Goal: Task Accomplishment & Management: Manage account settings

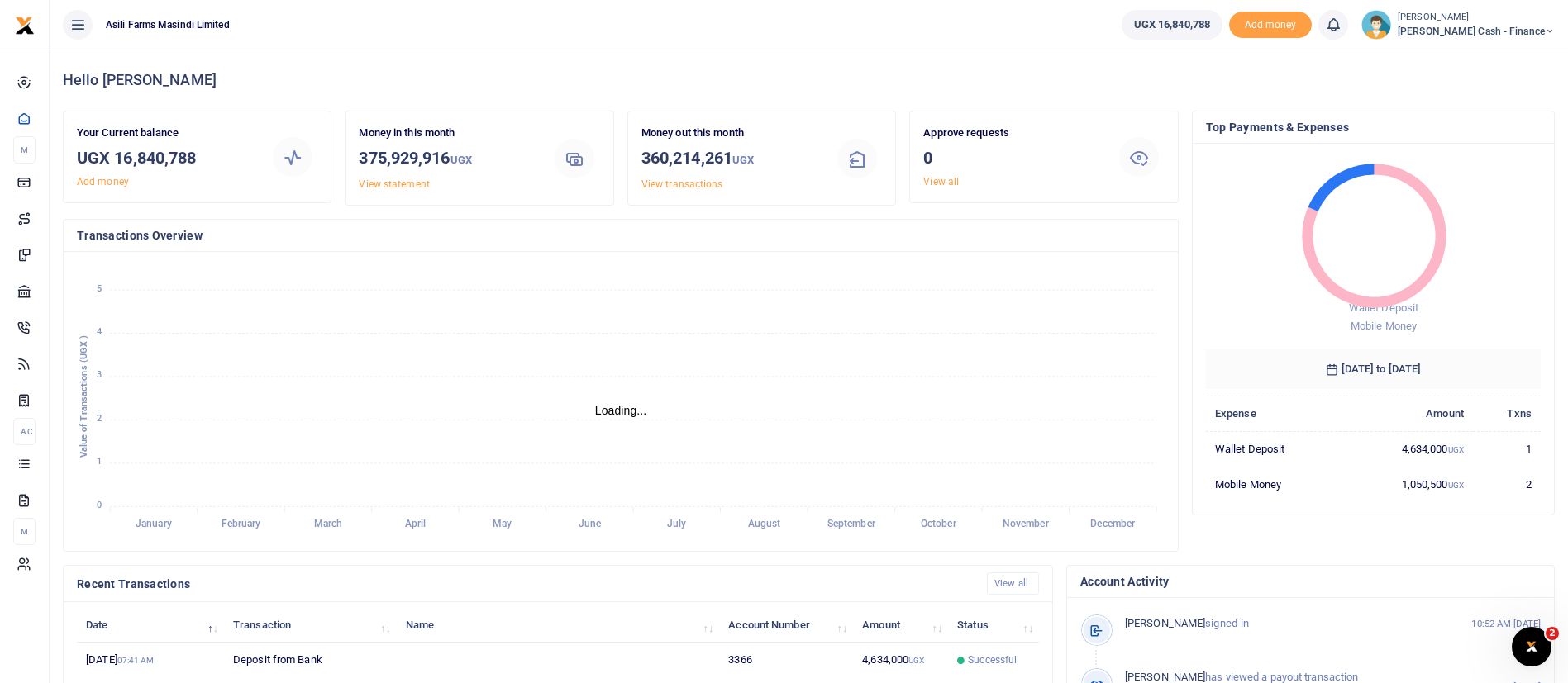
scroll to position [304, 0]
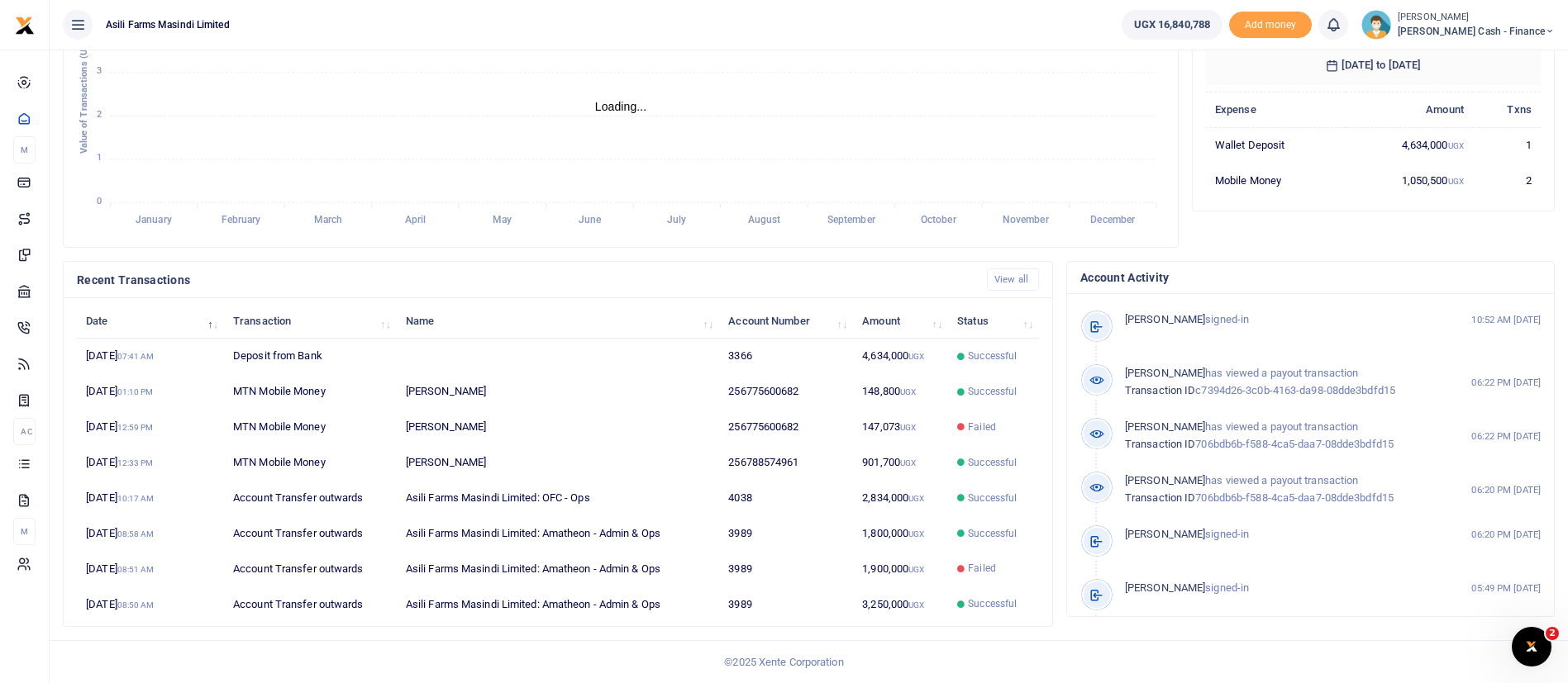
click at [1481, 24] on span "Petty Cash - Finance" at bounding box center [1476, 31] width 157 height 15
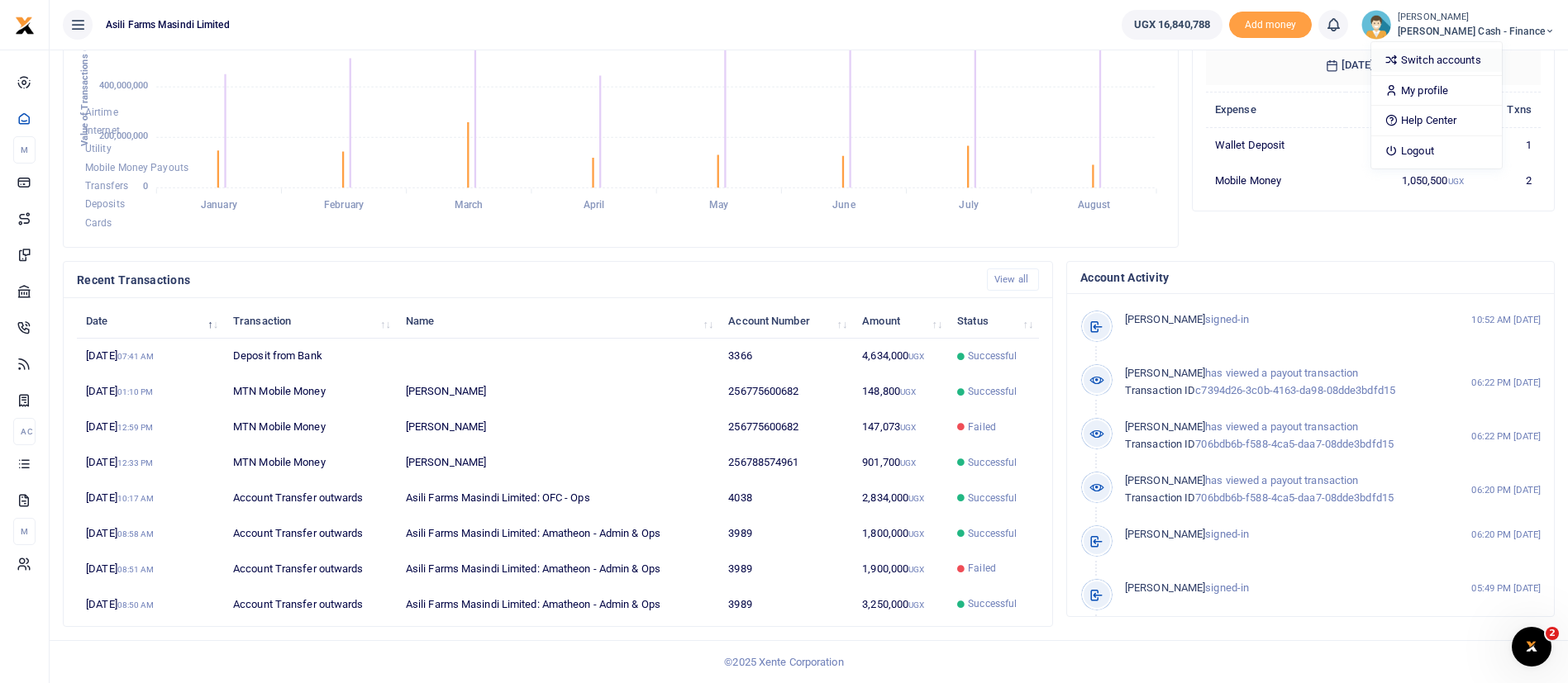
click at [1451, 57] on link "Switch accounts" at bounding box center [1436, 60] width 131 height 23
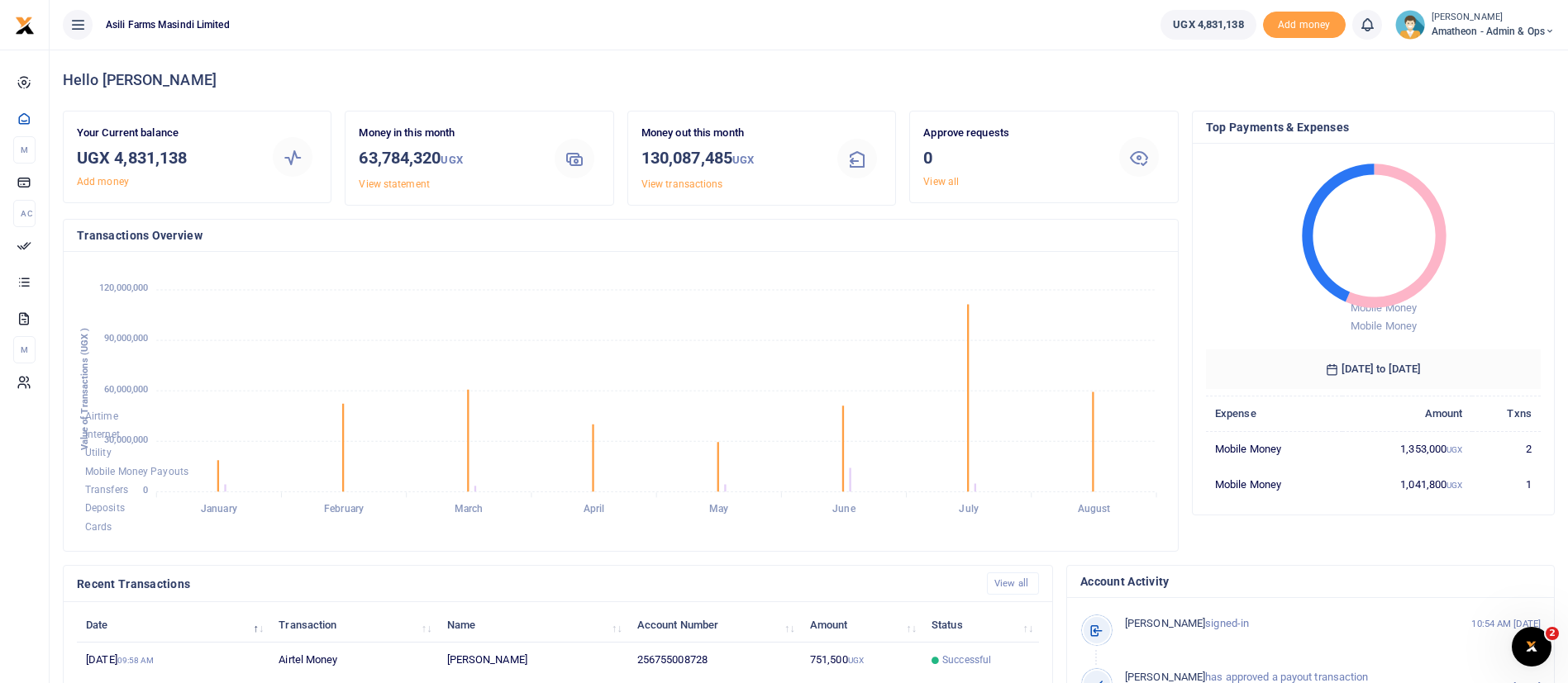
scroll to position [304, 0]
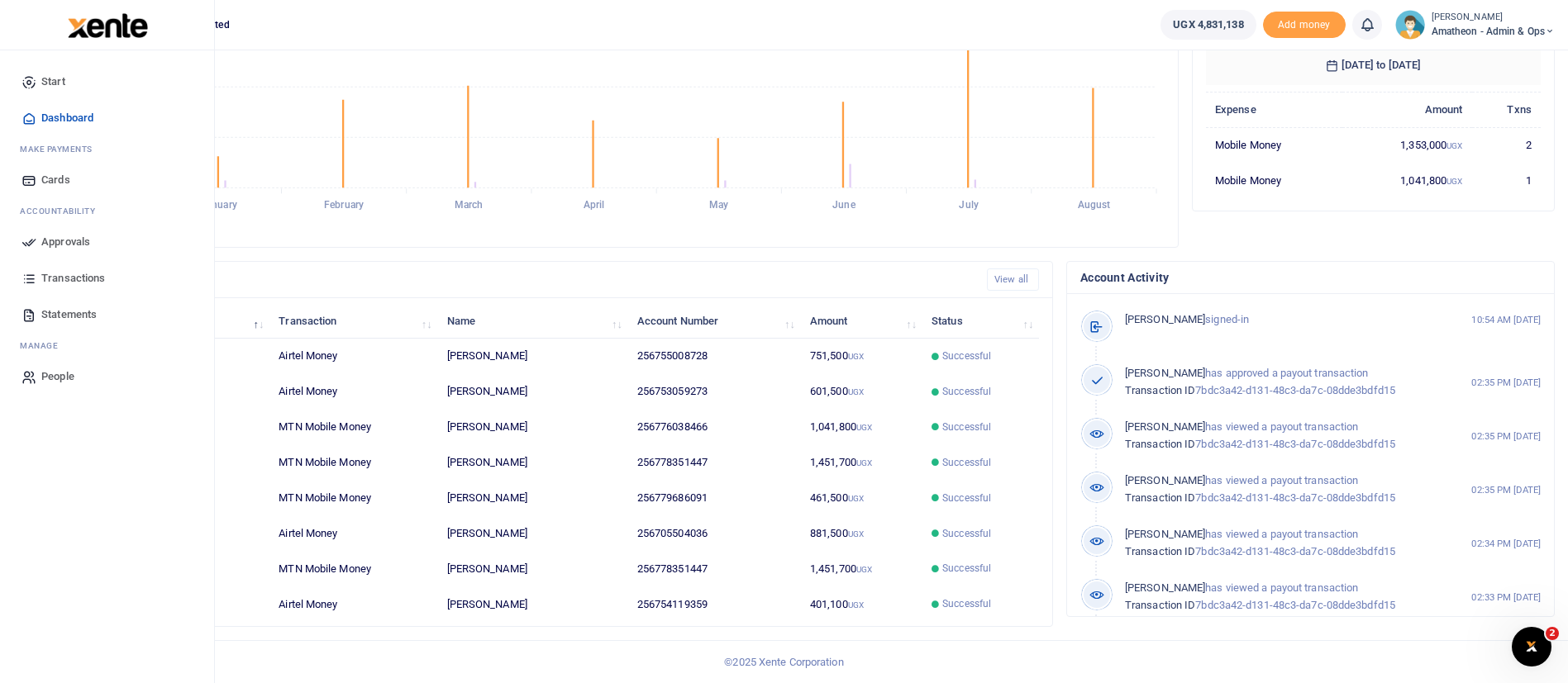
click at [74, 312] on span "Statements" at bounding box center [69, 315] width 56 height 17
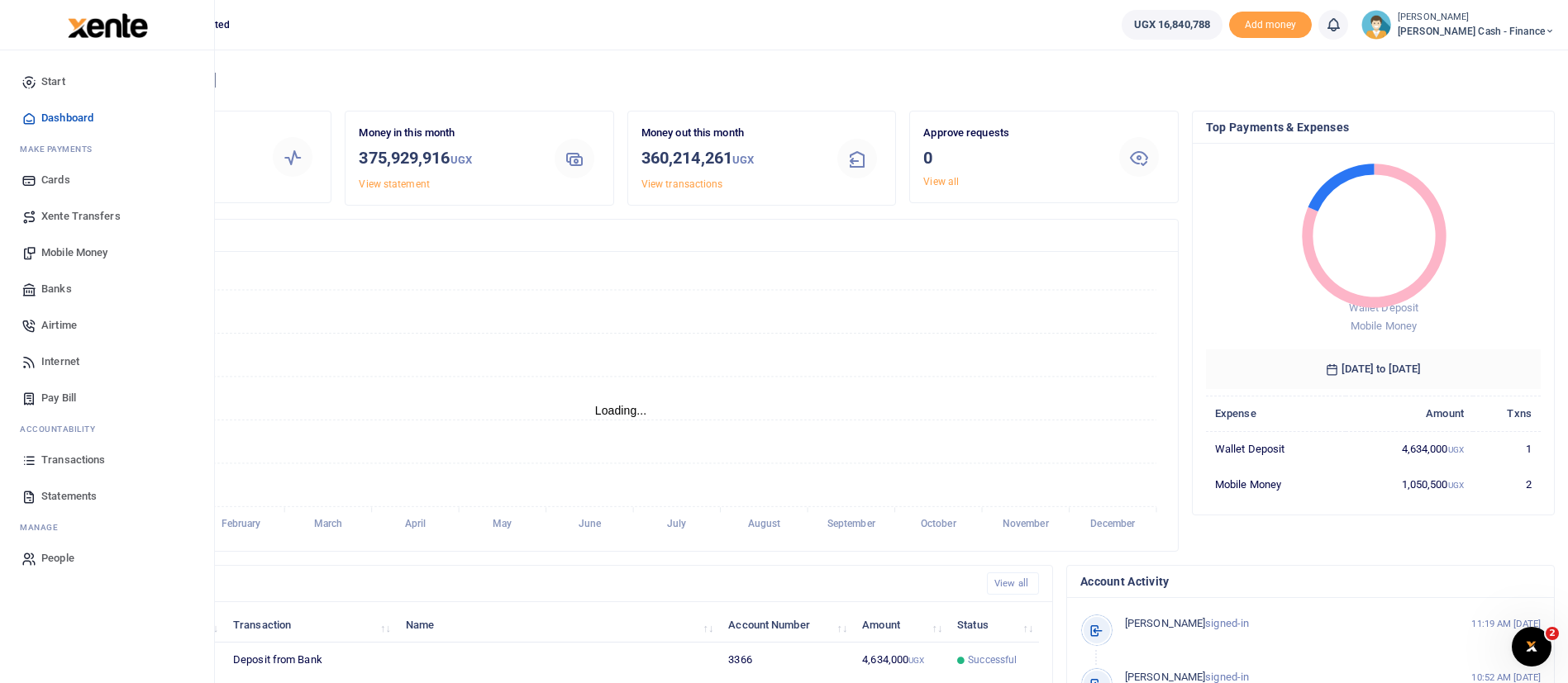
click at [92, 213] on span "Xente Transfers" at bounding box center [81, 217] width 79 height 17
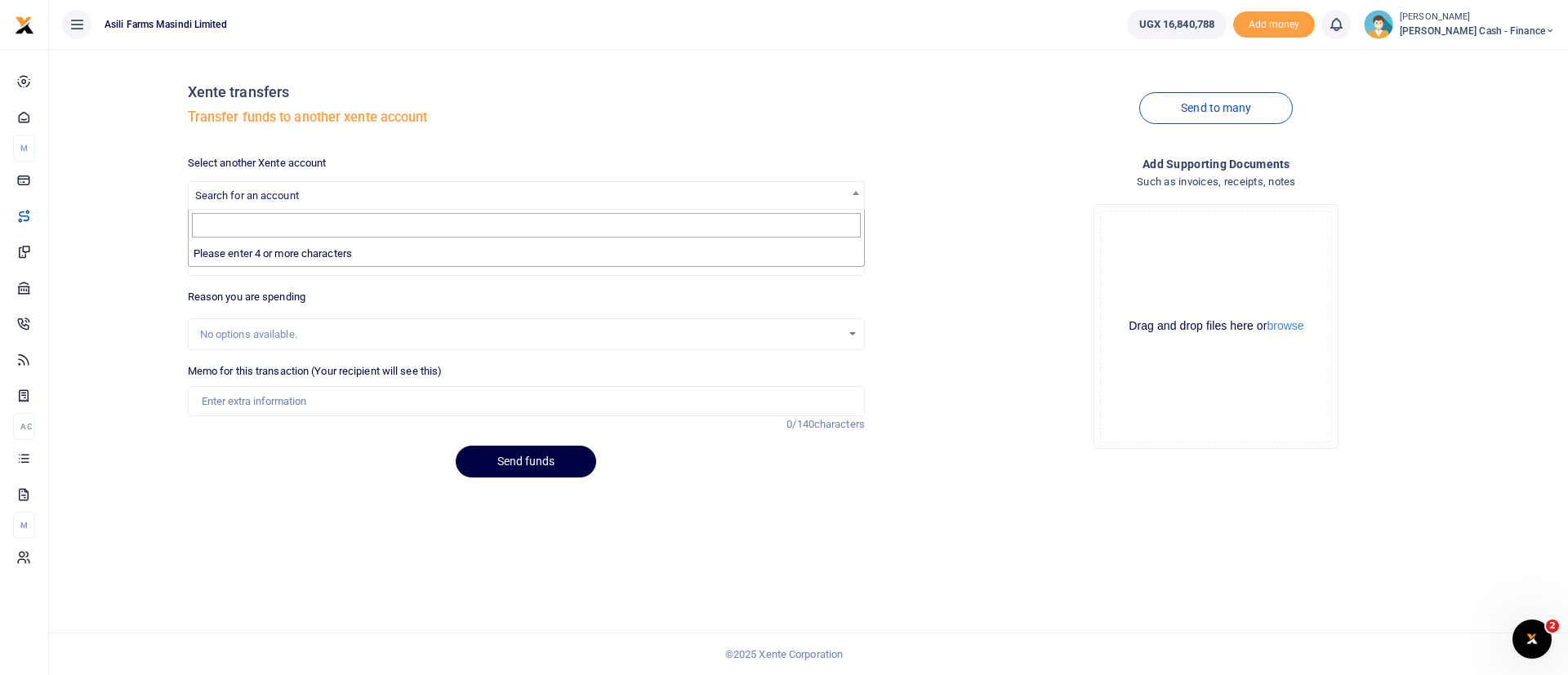
click at [626, 189] on span "Search for an account" at bounding box center [526, 194] width 675 height 25
type input "d"
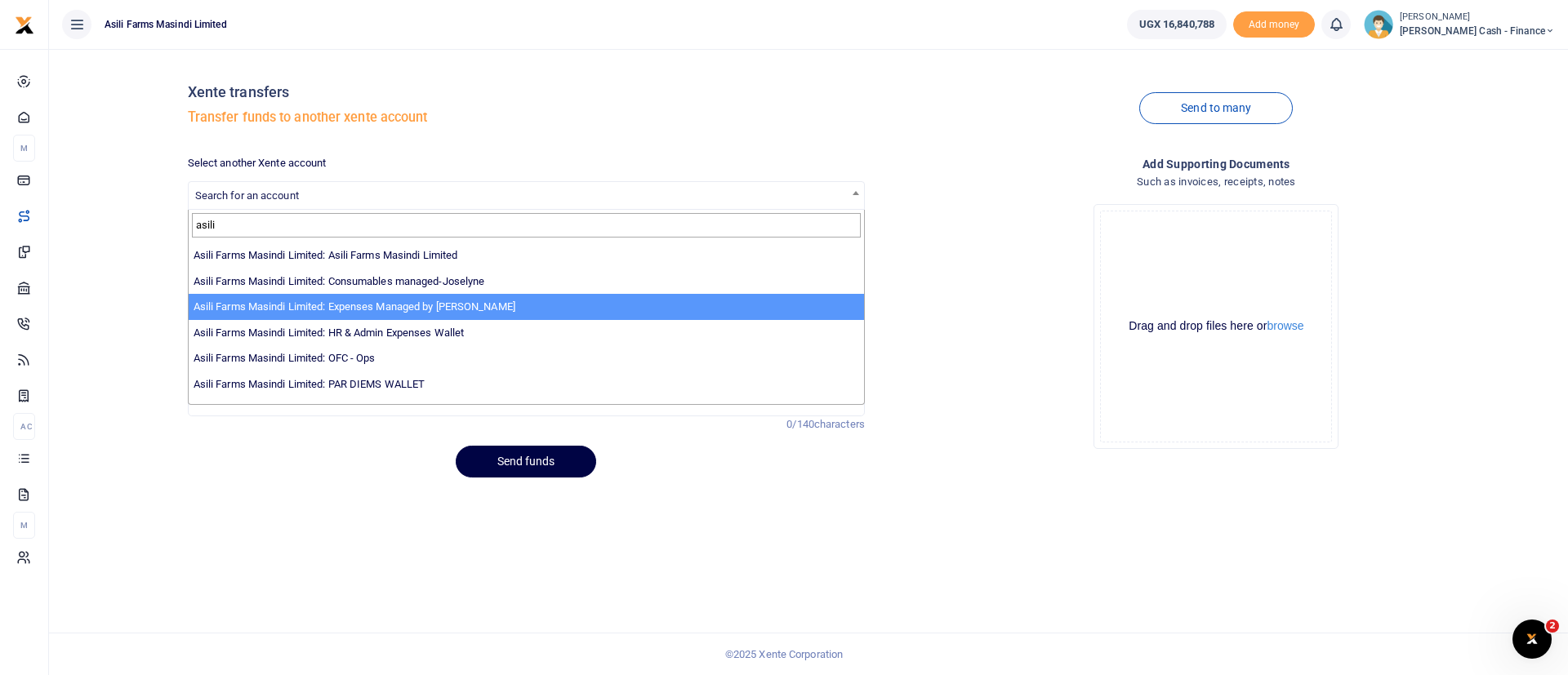
scroll to position [98, 0]
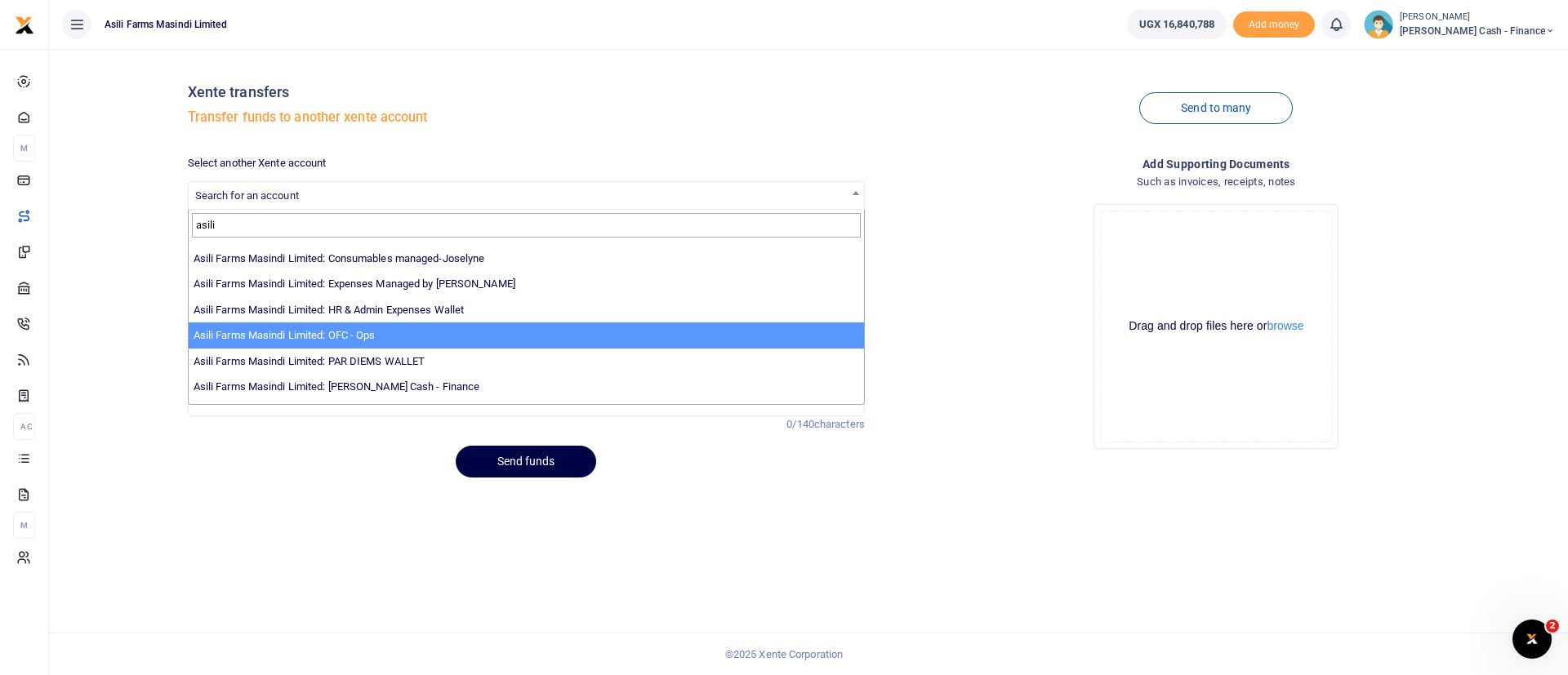
type input "asili"
select select "4038"
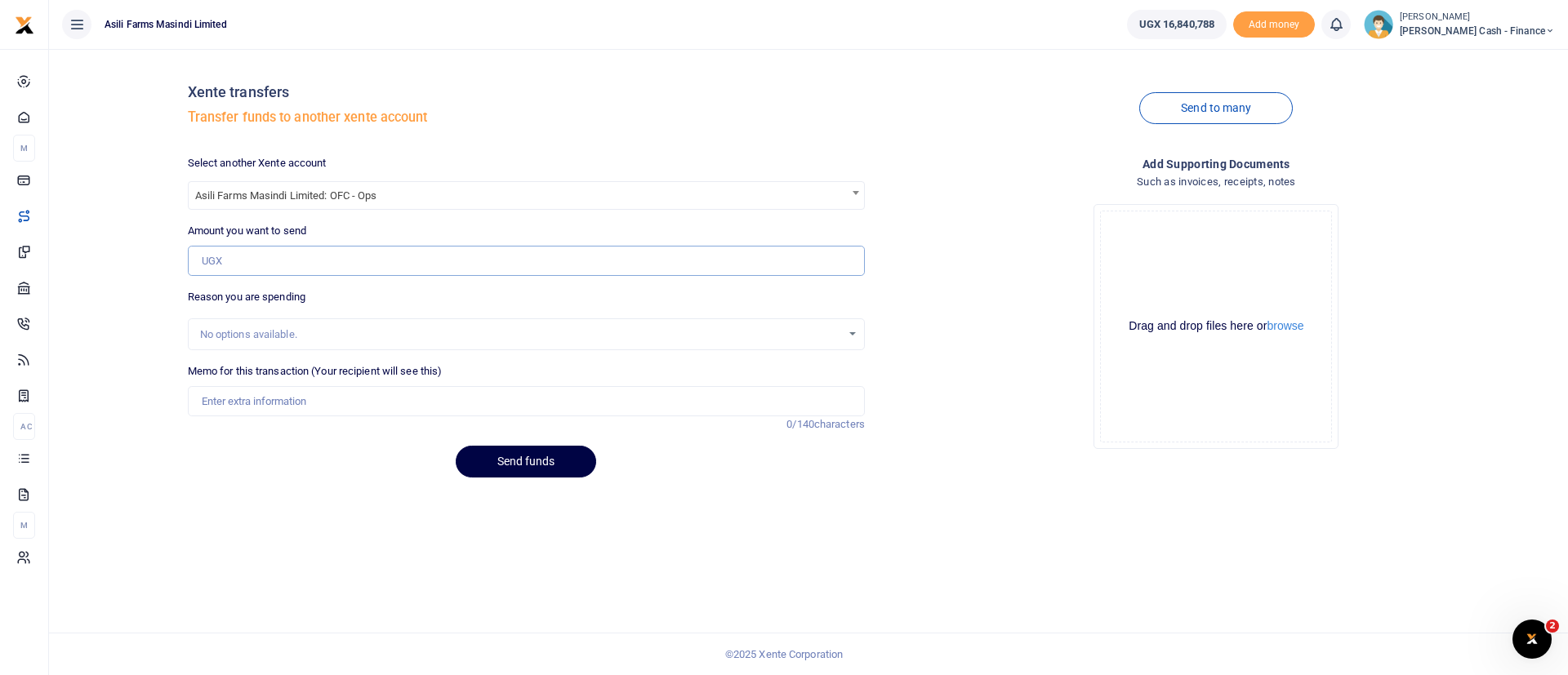
click at [313, 264] on input "Amount you want to send" at bounding box center [526, 261] width 677 height 31
type input "500,000"
click at [214, 405] on input "Memo for this transaction (Your recipient will see this)" at bounding box center [526, 401] width 677 height 31
type input "Funds transfer to OFC wallet for Diet wednesday n sunday final August"
click at [554, 459] on button "Send funds" at bounding box center [526, 461] width 140 height 32
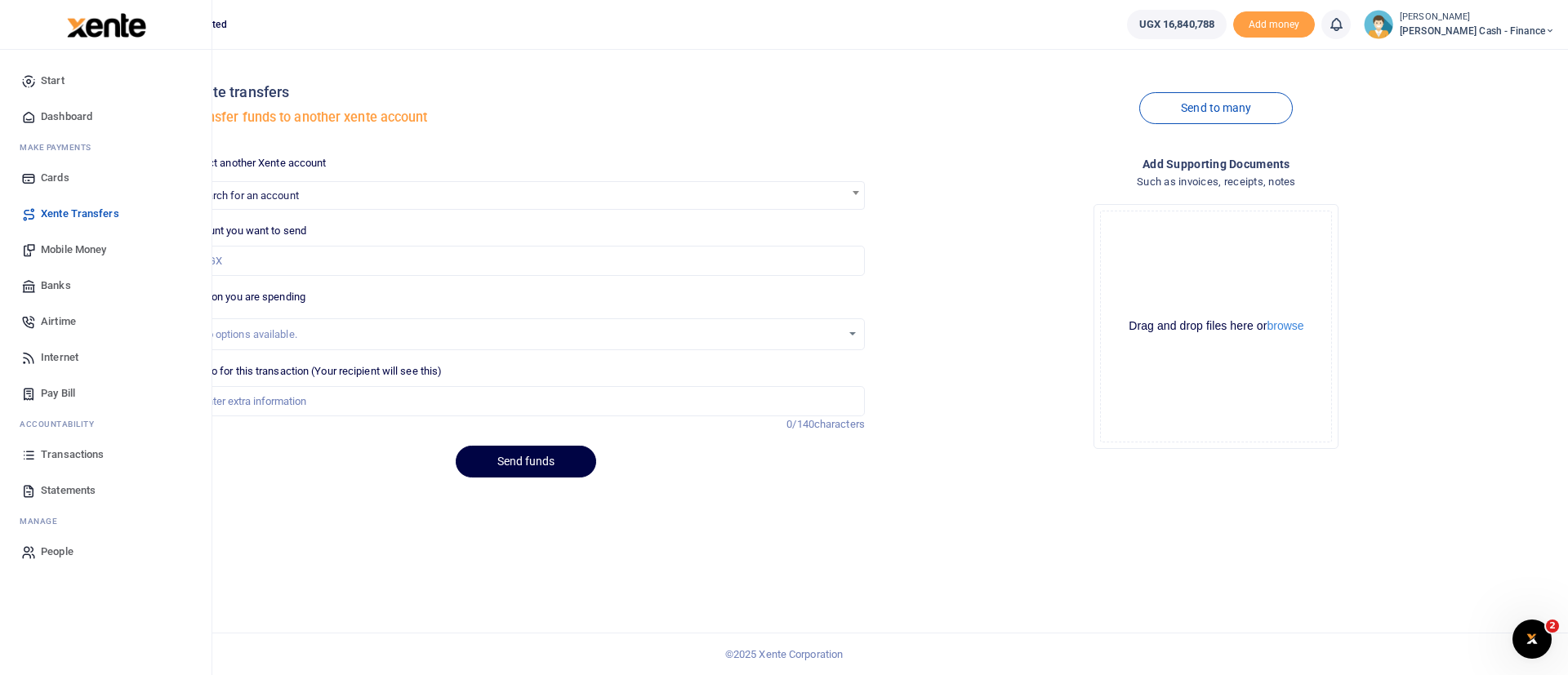
click at [62, 460] on span "Transactions" at bounding box center [72, 455] width 63 height 17
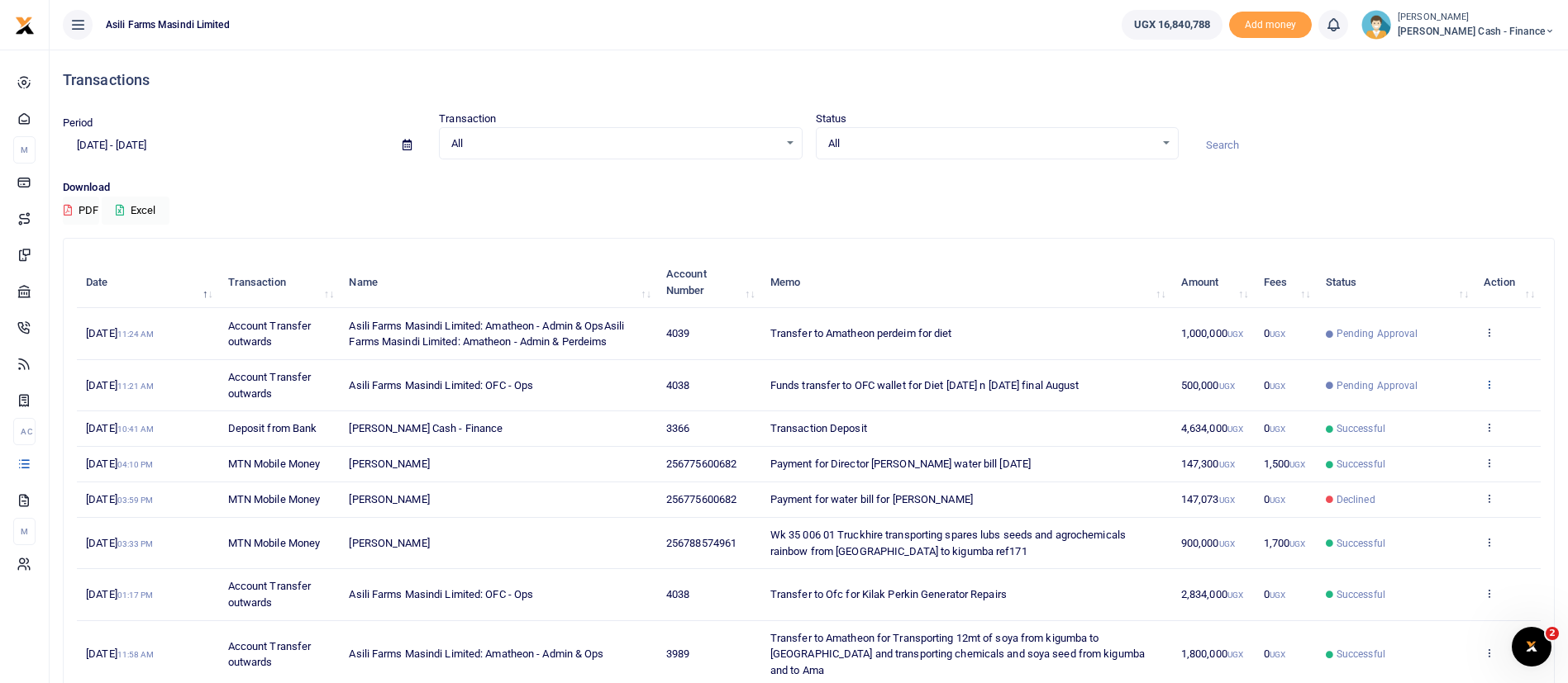
click at [1491, 382] on icon at bounding box center [1489, 384] width 11 height 12
click at [1470, 19] on small "[PERSON_NAME]" at bounding box center [1476, 18] width 157 height 14
click at [1472, 36] on span "Petty Cash - Finance" at bounding box center [1476, 31] width 157 height 15
click at [1468, 35] on span "Petty Cash - Finance" at bounding box center [1476, 31] width 157 height 15
click at [1484, 55] on link "Switch accounts" at bounding box center [1436, 60] width 131 height 23
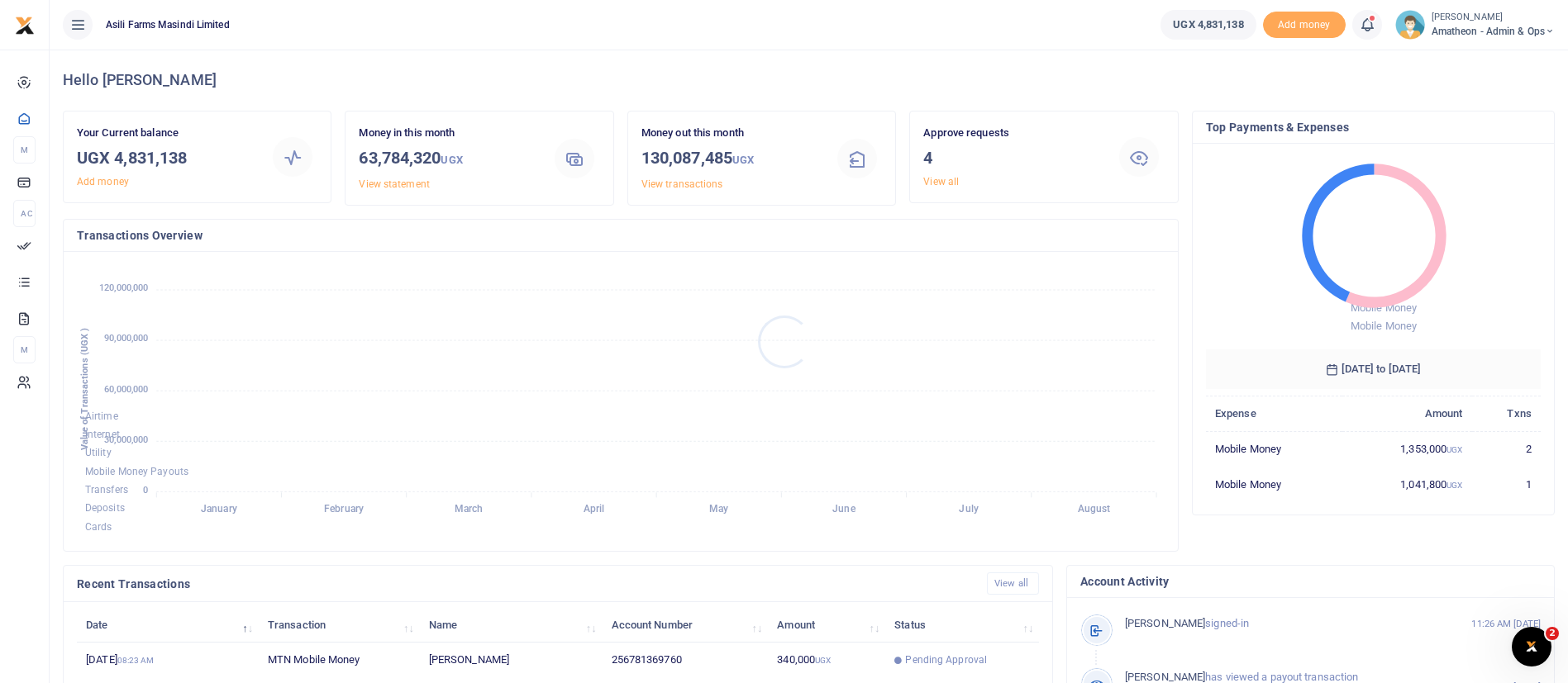
scroll to position [304, 0]
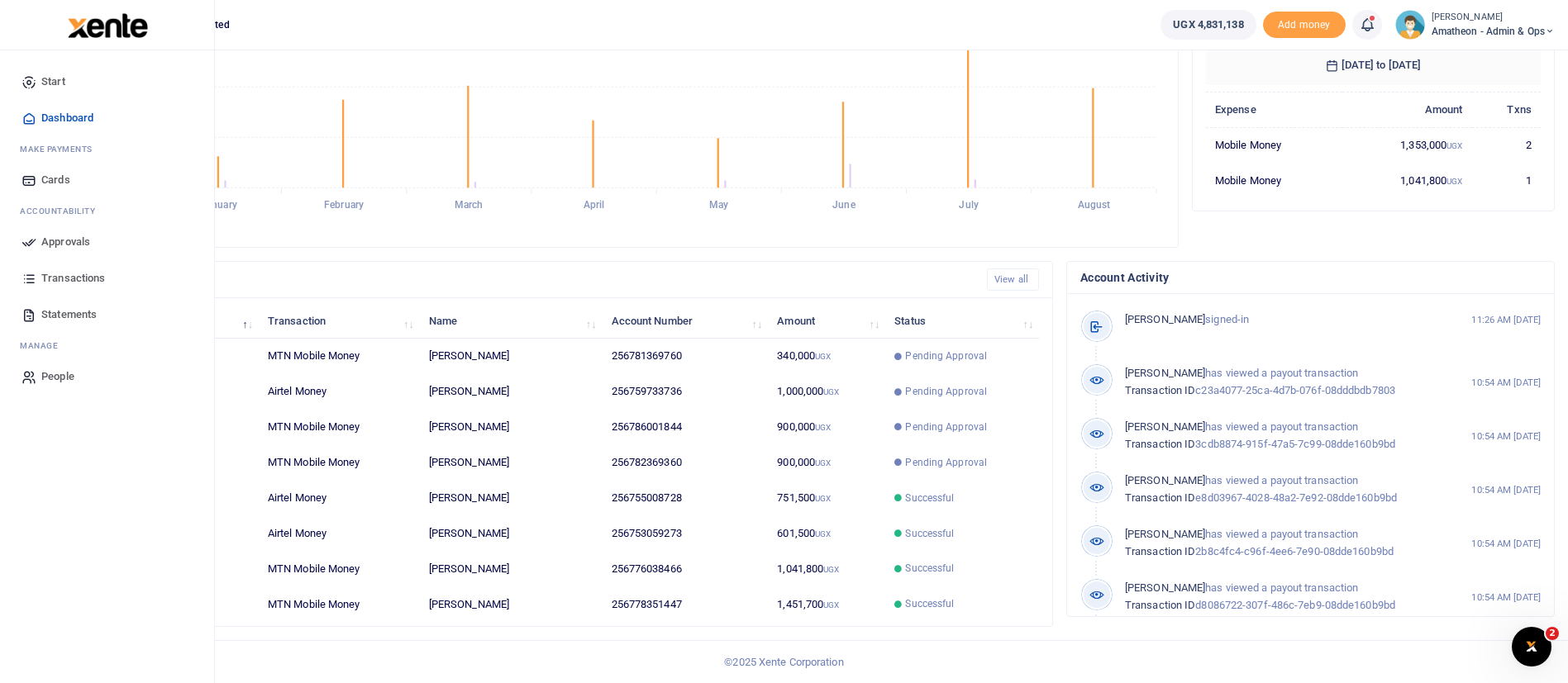
click at [79, 241] on span "Approvals" at bounding box center [66, 242] width 49 height 17
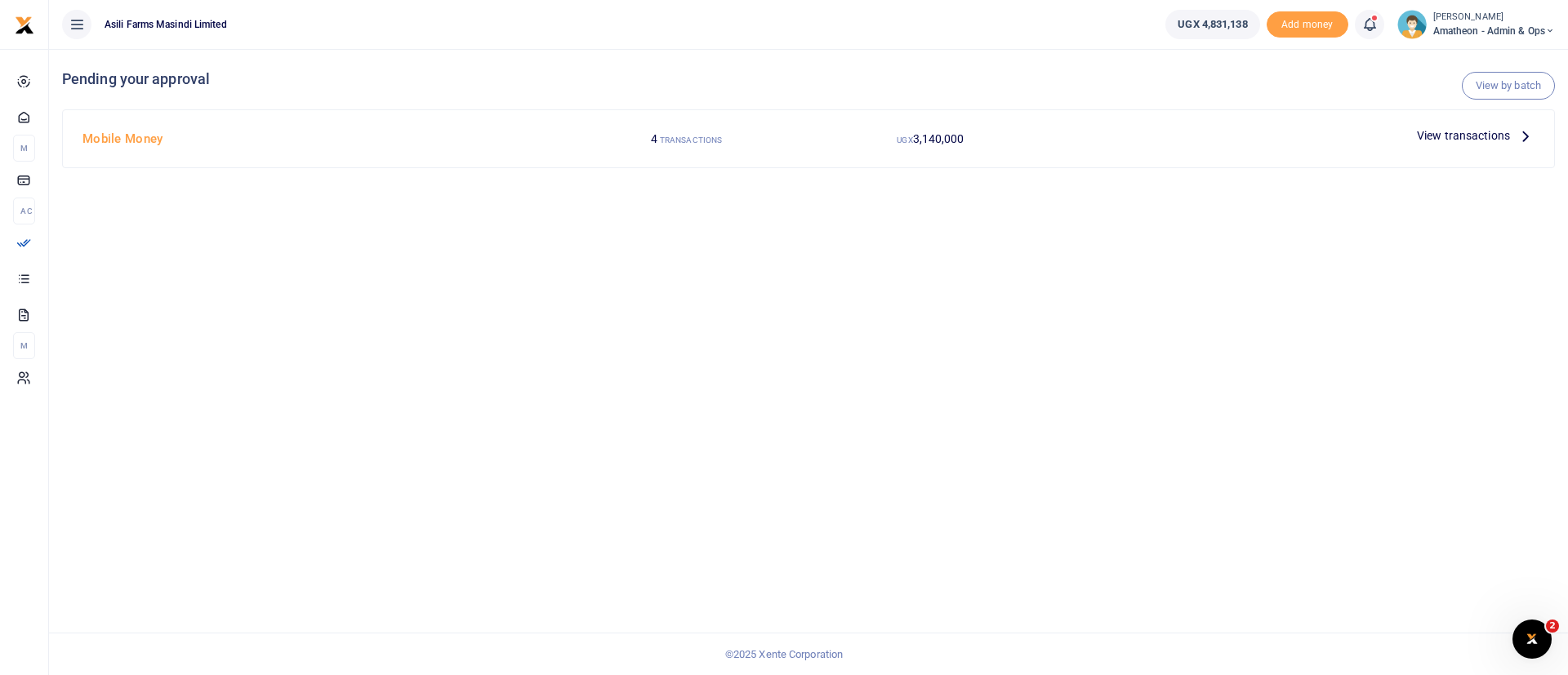
click at [1465, 133] on span "View transactions" at bounding box center [1464, 136] width 93 height 18
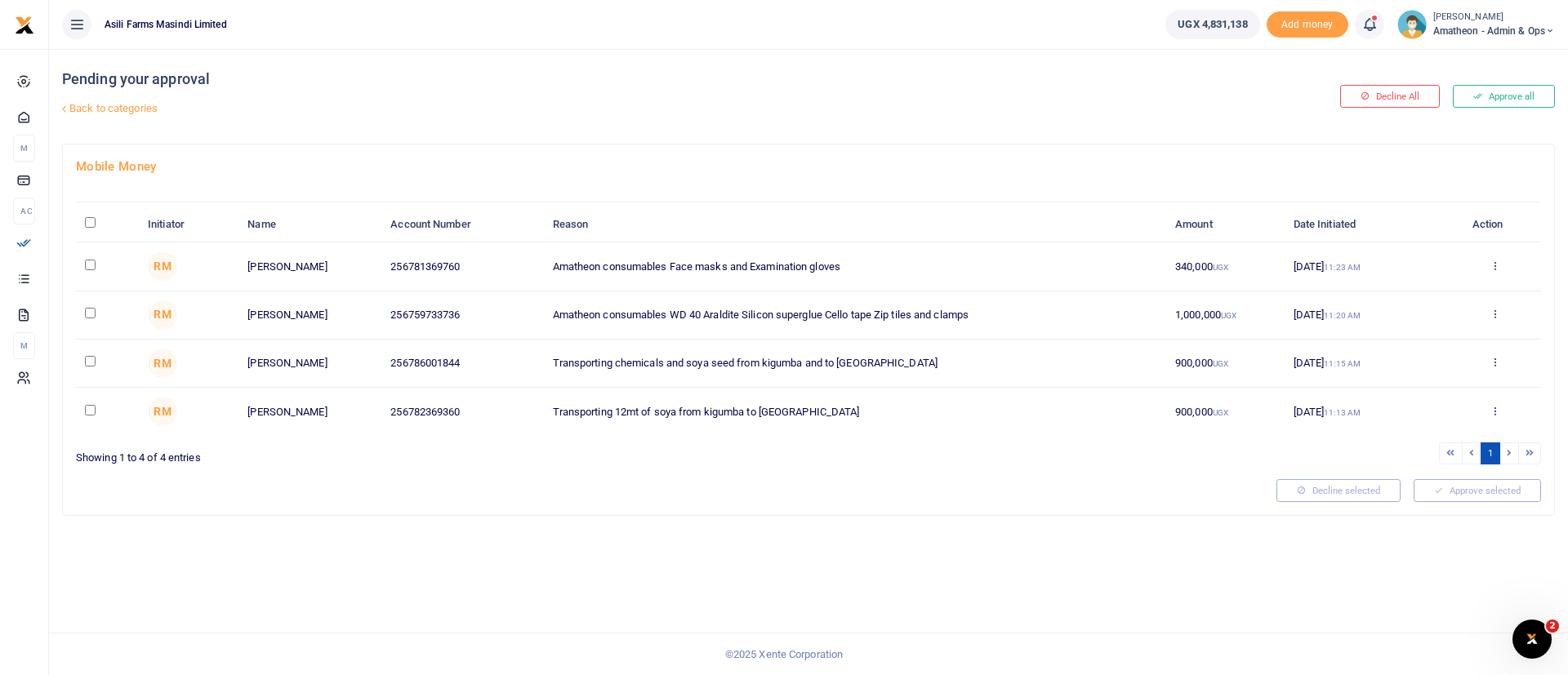
click at [92, 224] on input "\a \a : activate to sort column descending" at bounding box center [90, 222] width 11 height 11
checkbox input "true"
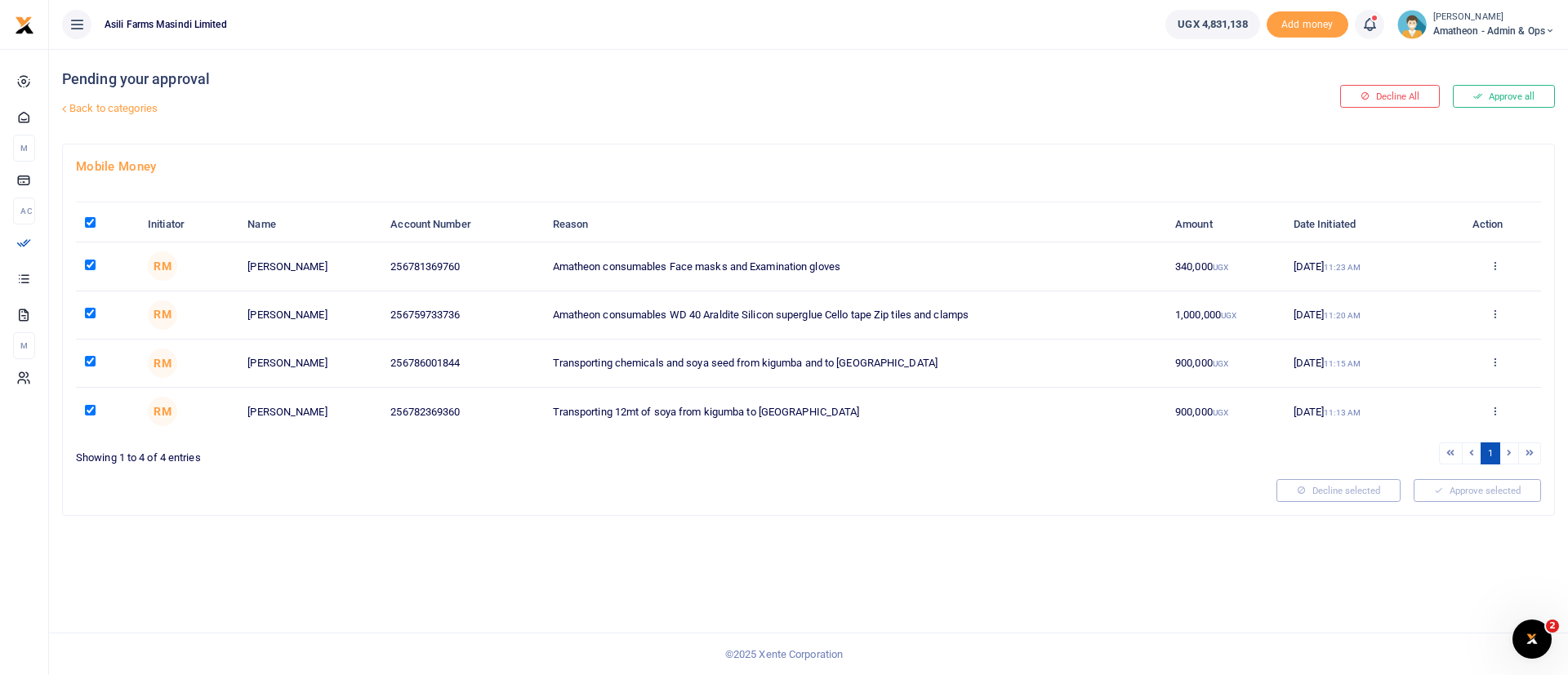
checkbox input "true"
click at [1495, 269] on icon at bounding box center [1495, 265] width 11 height 12
click at [1480, 359] on link "Details" at bounding box center [1434, 365] width 129 height 23
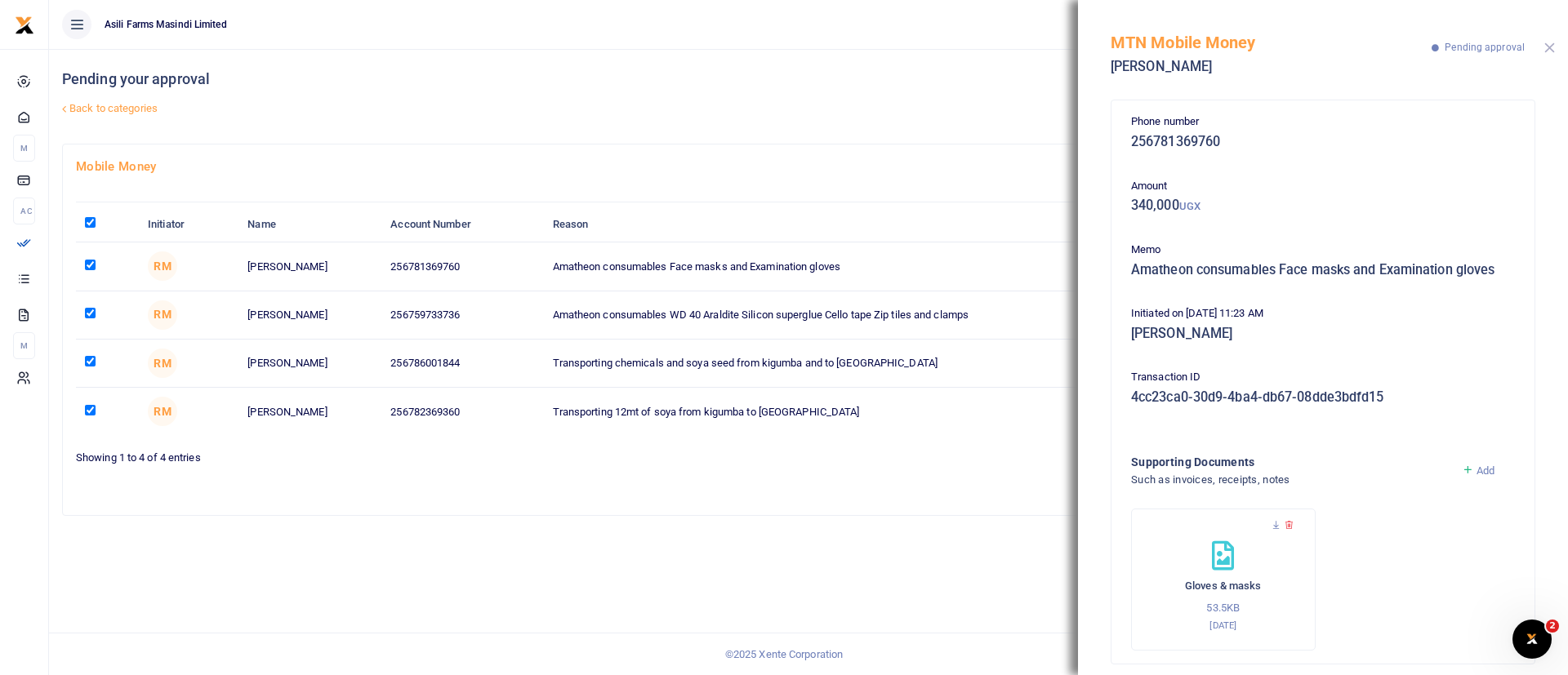
click at [1551, 46] on button "Close" at bounding box center [1550, 48] width 11 height 11
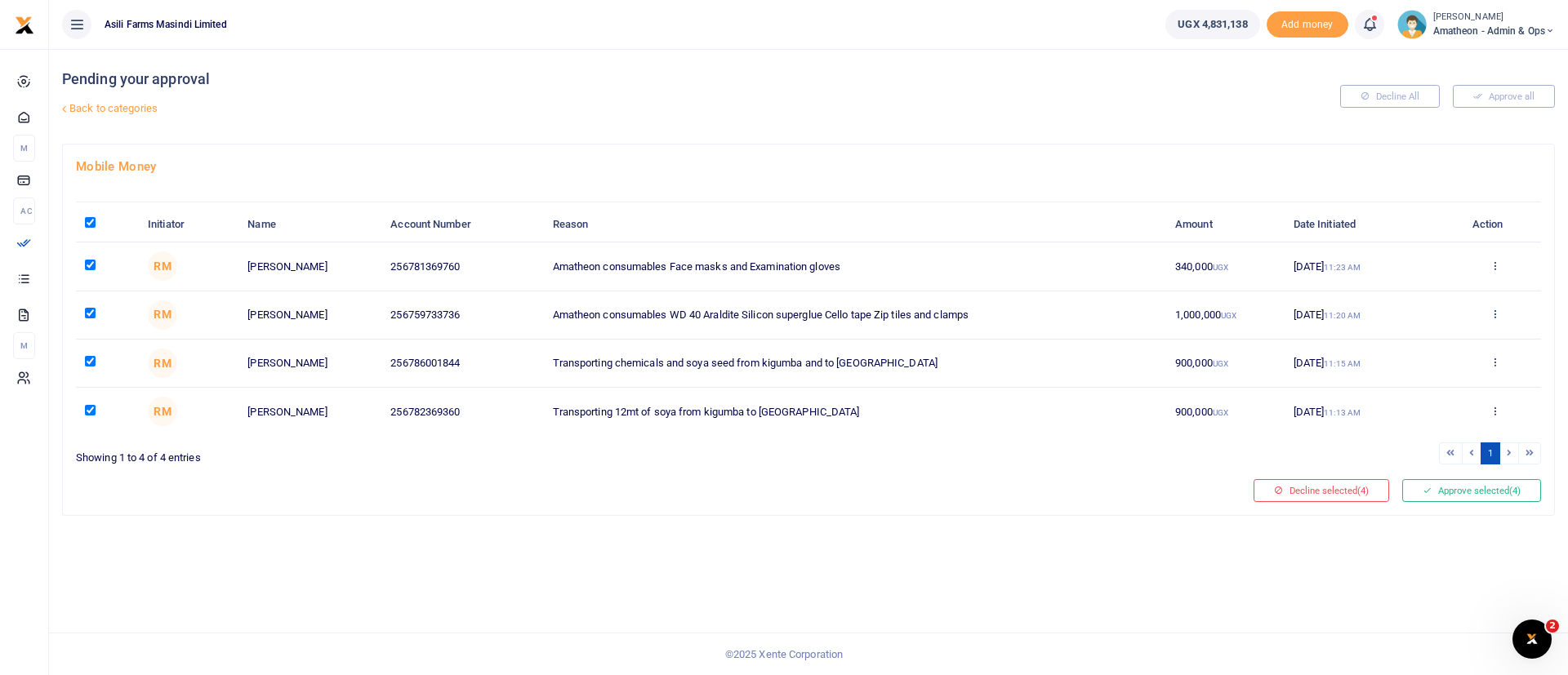
click at [1499, 314] on icon at bounding box center [1495, 314] width 11 height 12
click at [1465, 404] on link "Details" at bounding box center [1434, 414] width 129 height 23
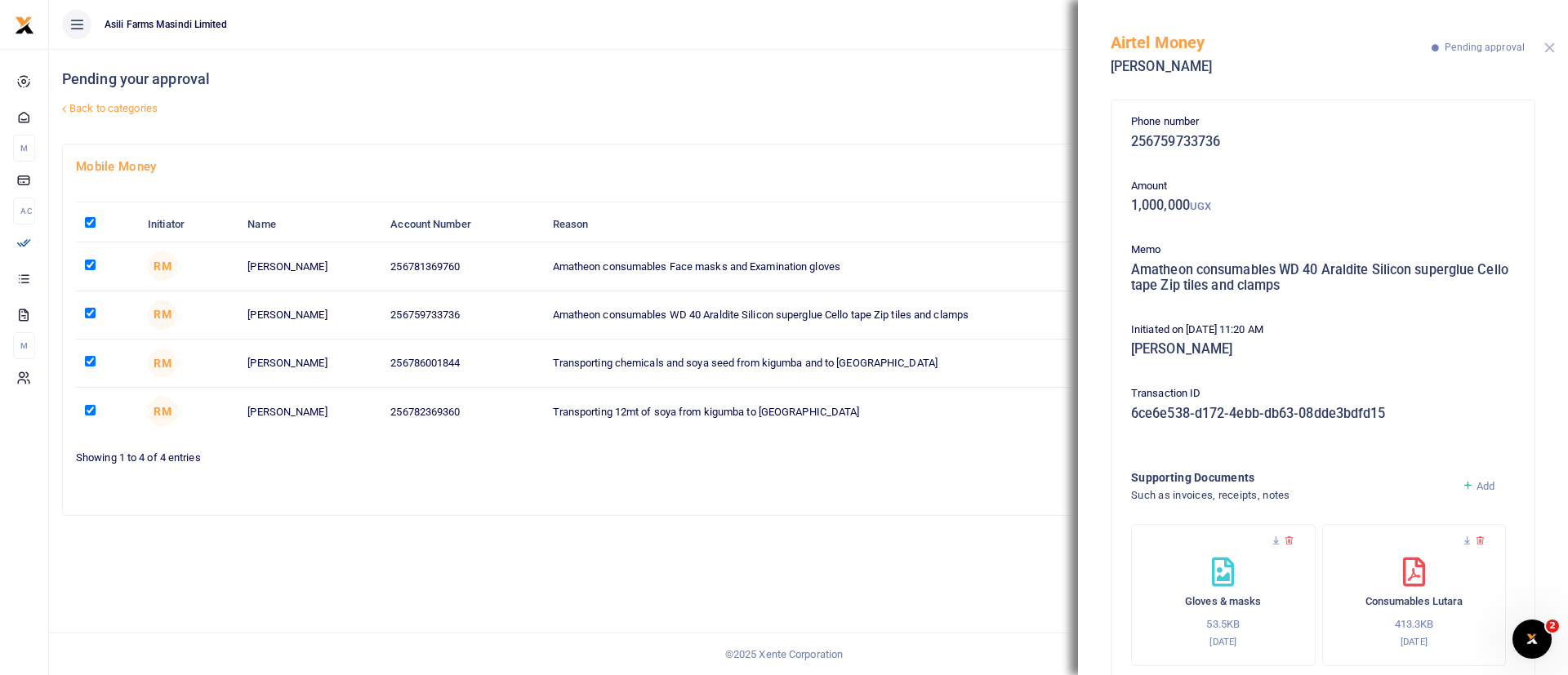
click at [1550, 49] on button "Close" at bounding box center [1550, 48] width 11 height 11
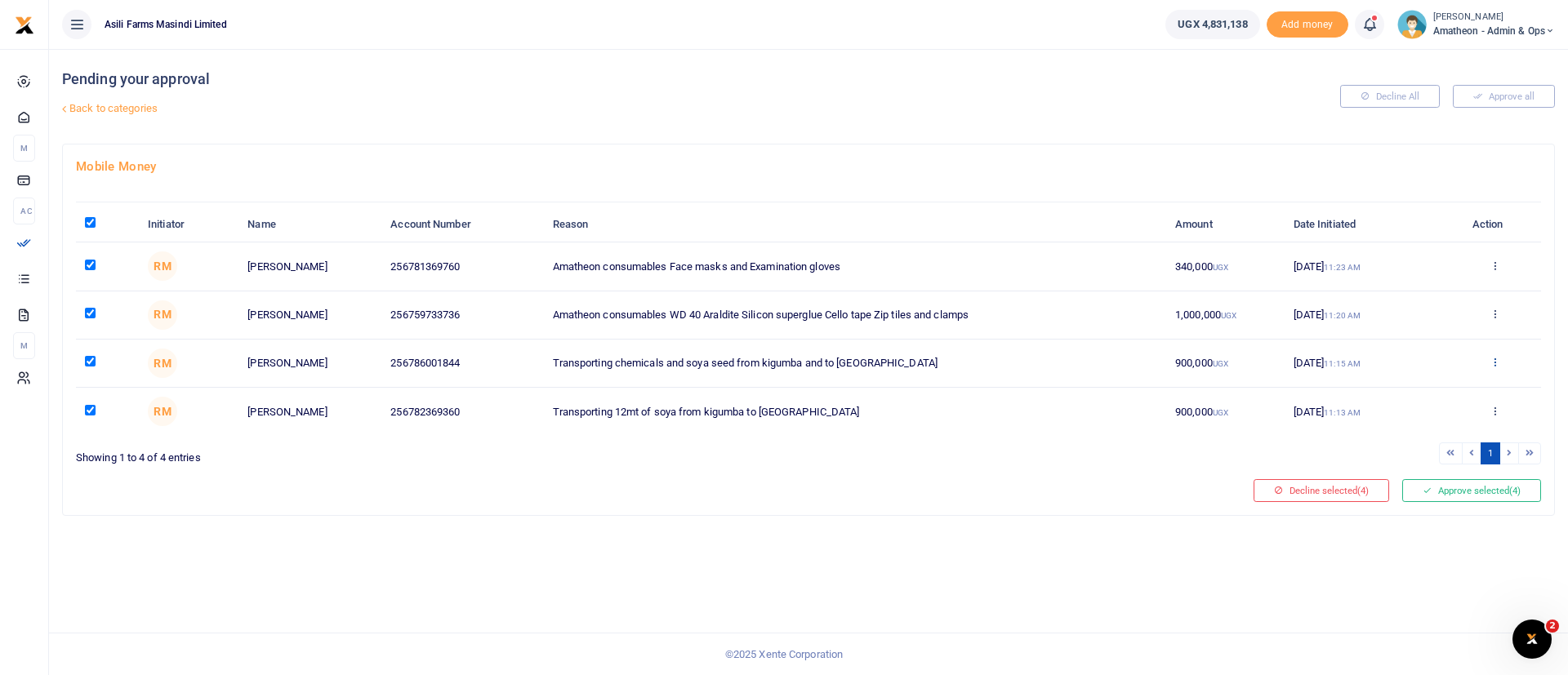
click at [1500, 359] on icon at bounding box center [1495, 362] width 11 height 12
click at [1438, 466] on link "Details" at bounding box center [1434, 461] width 129 height 23
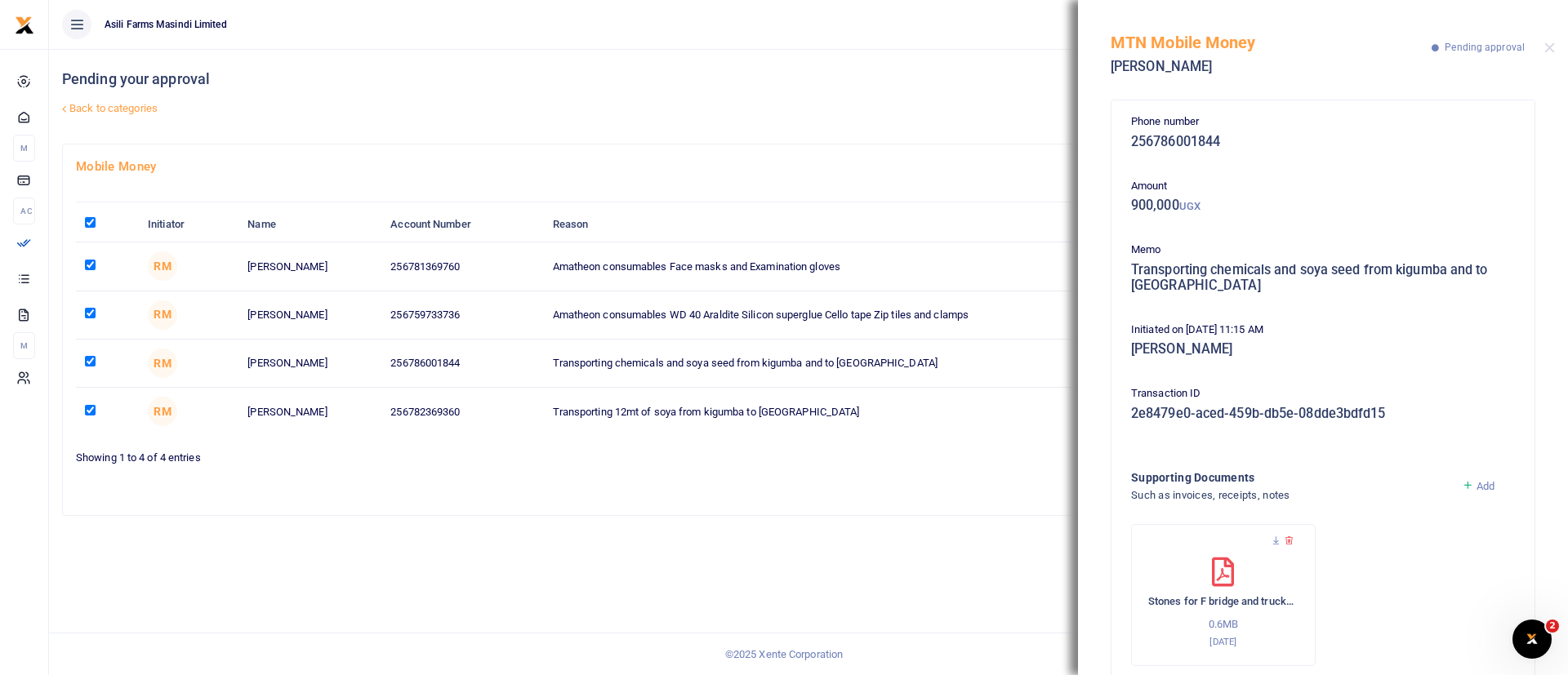
click at [1551, 41] on div "MTN Mobile Money John Mugisha Pending approval" at bounding box center [1323, 45] width 490 height 91
click at [1546, 45] on button "Close" at bounding box center [1550, 48] width 11 height 11
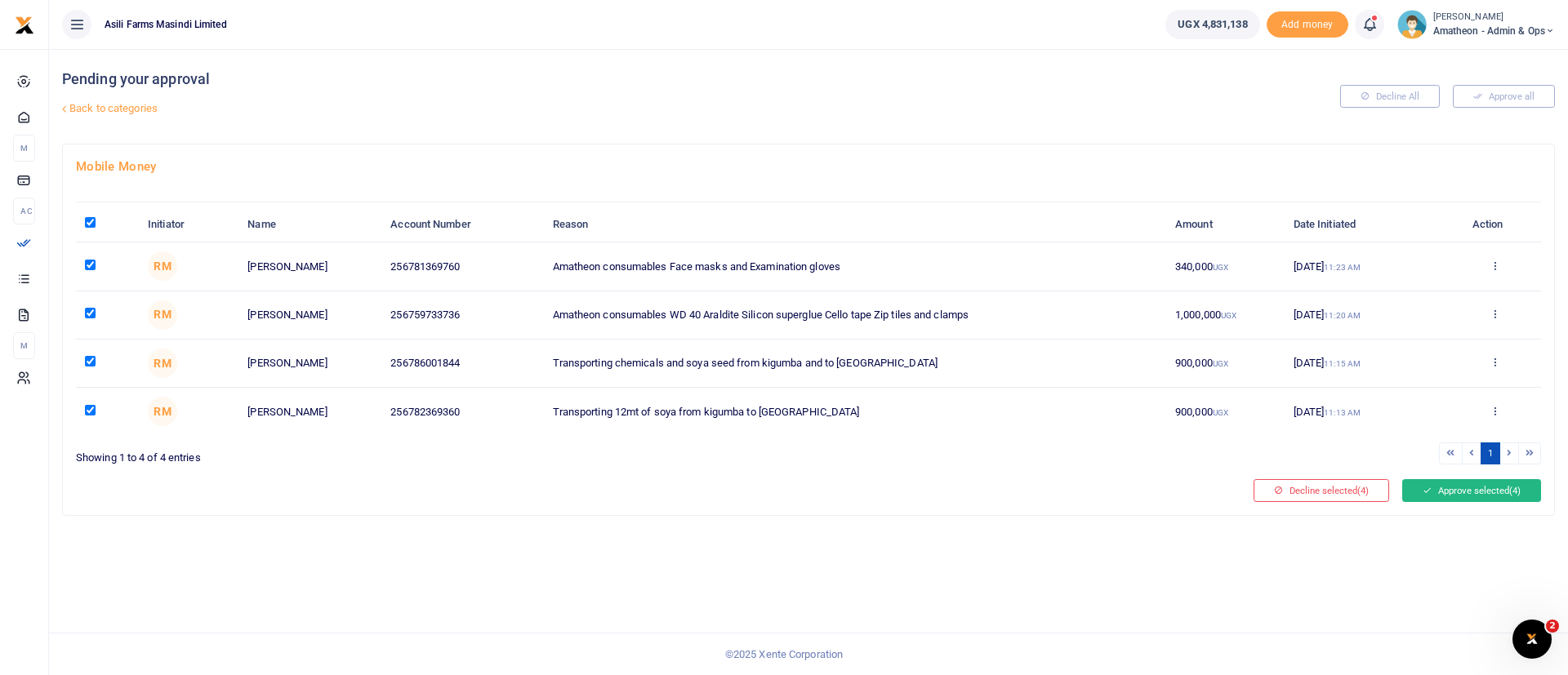
click at [1496, 485] on button "Approve selected (4)" at bounding box center [1472, 491] width 139 height 23
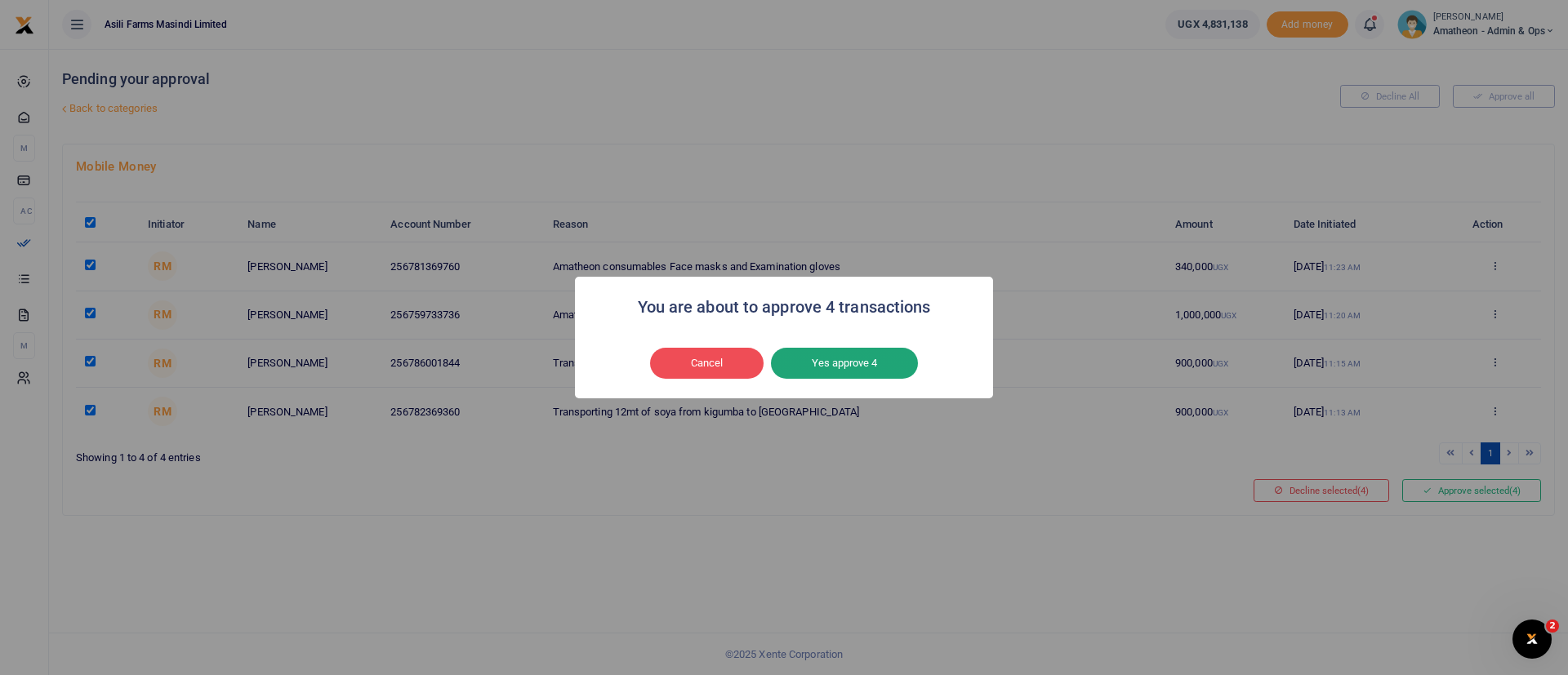
click at [894, 365] on button "Yes approve 4" at bounding box center [845, 363] width 147 height 31
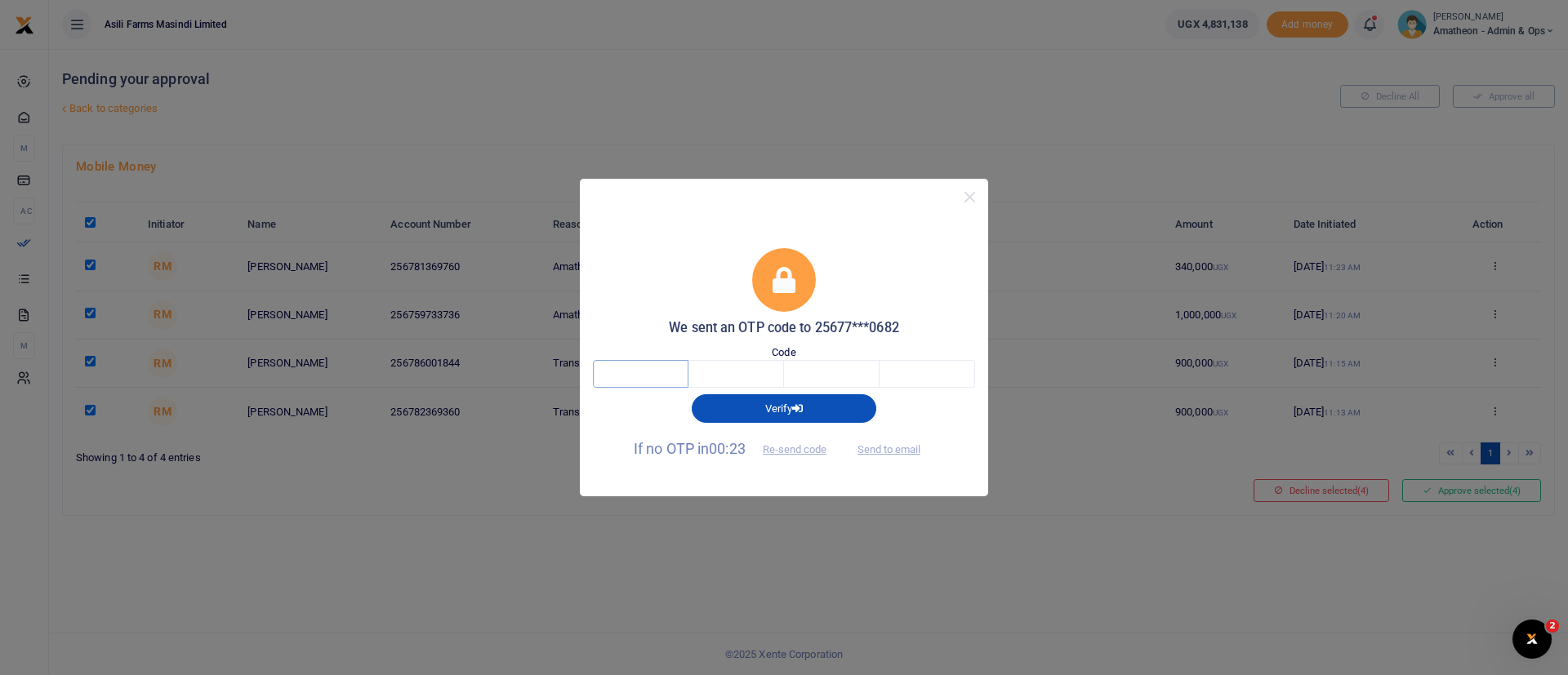
click at [653, 380] on input "text" at bounding box center [641, 374] width 96 height 28
click at [884, 446] on button "Send to email" at bounding box center [889, 450] width 91 height 28
click at [621, 382] on input "text" at bounding box center [641, 374] width 96 height 28
type input "6"
type input "3"
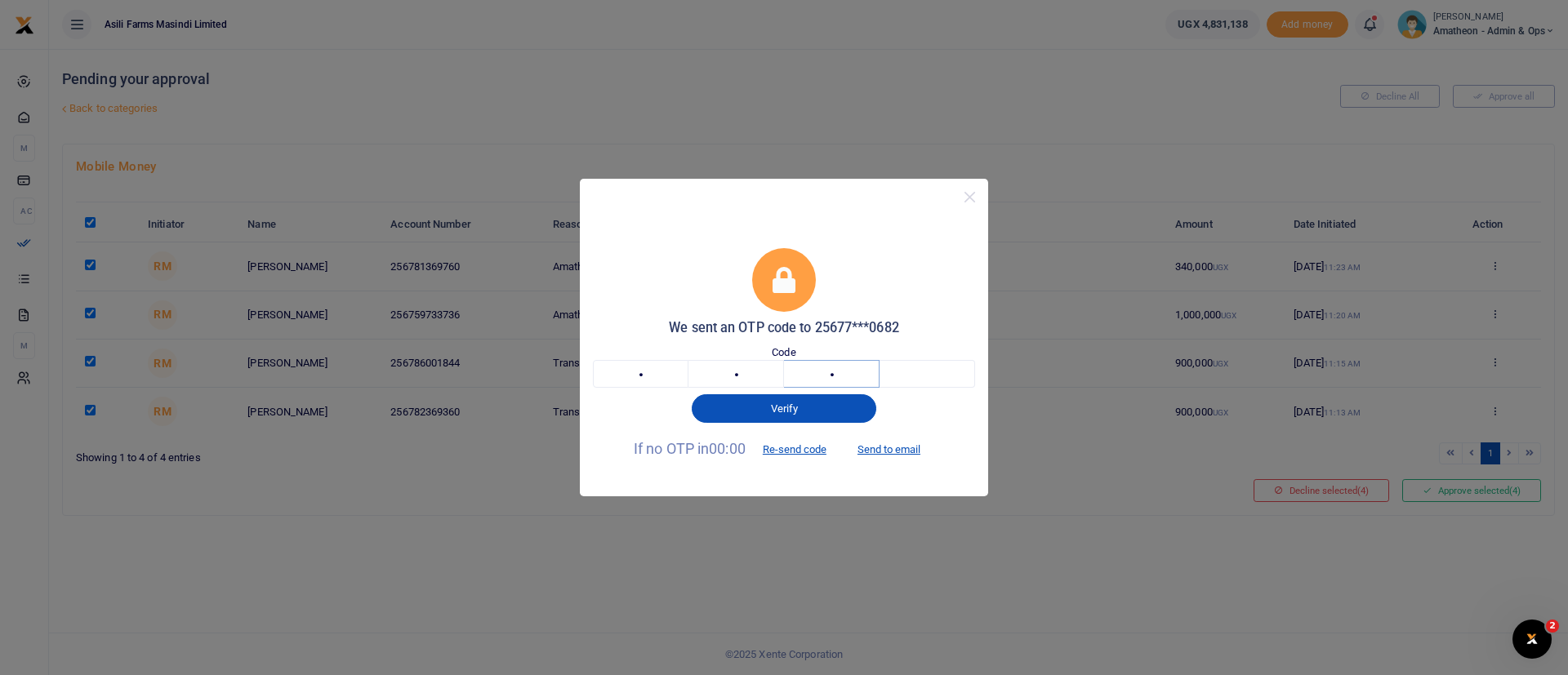
type input "3"
type input "9"
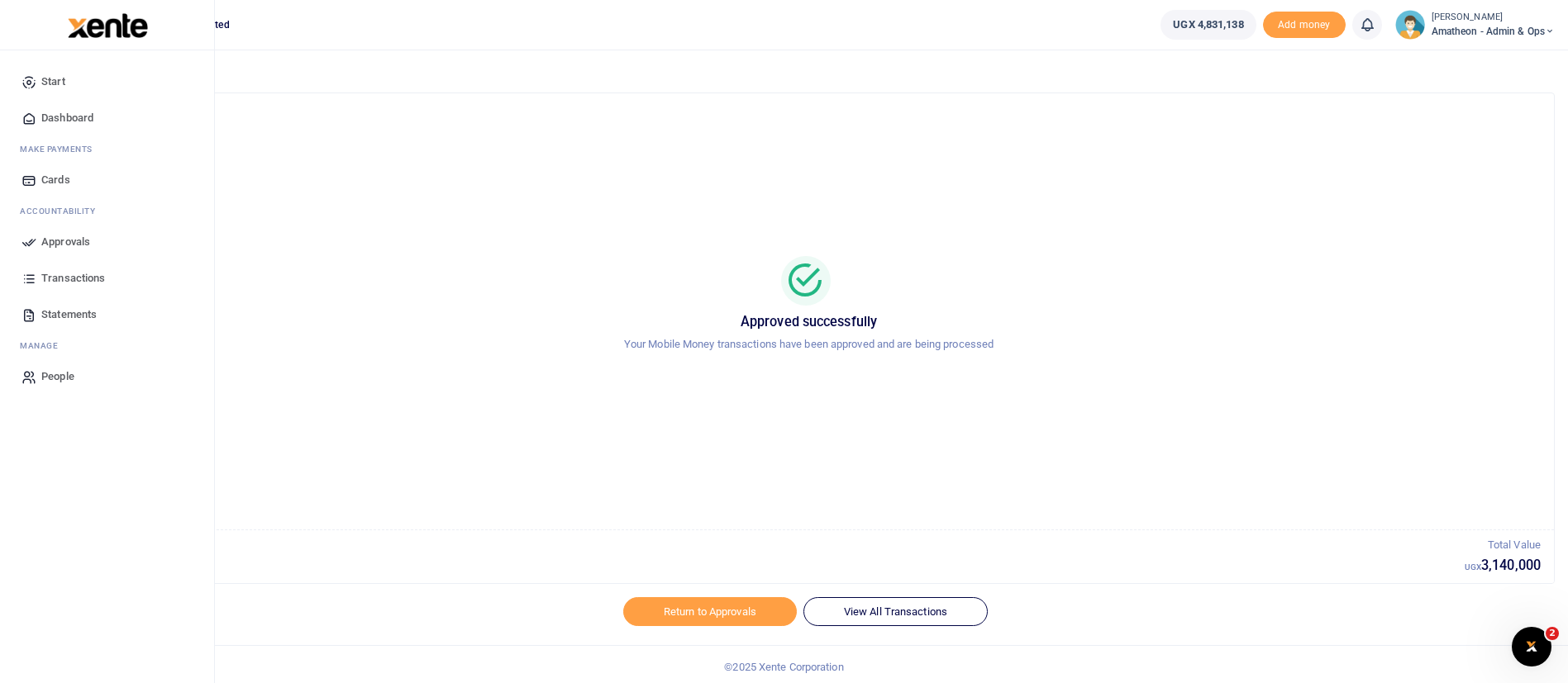
click at [117, 31] on img at bounding box center [107, 25] width 80 height 24
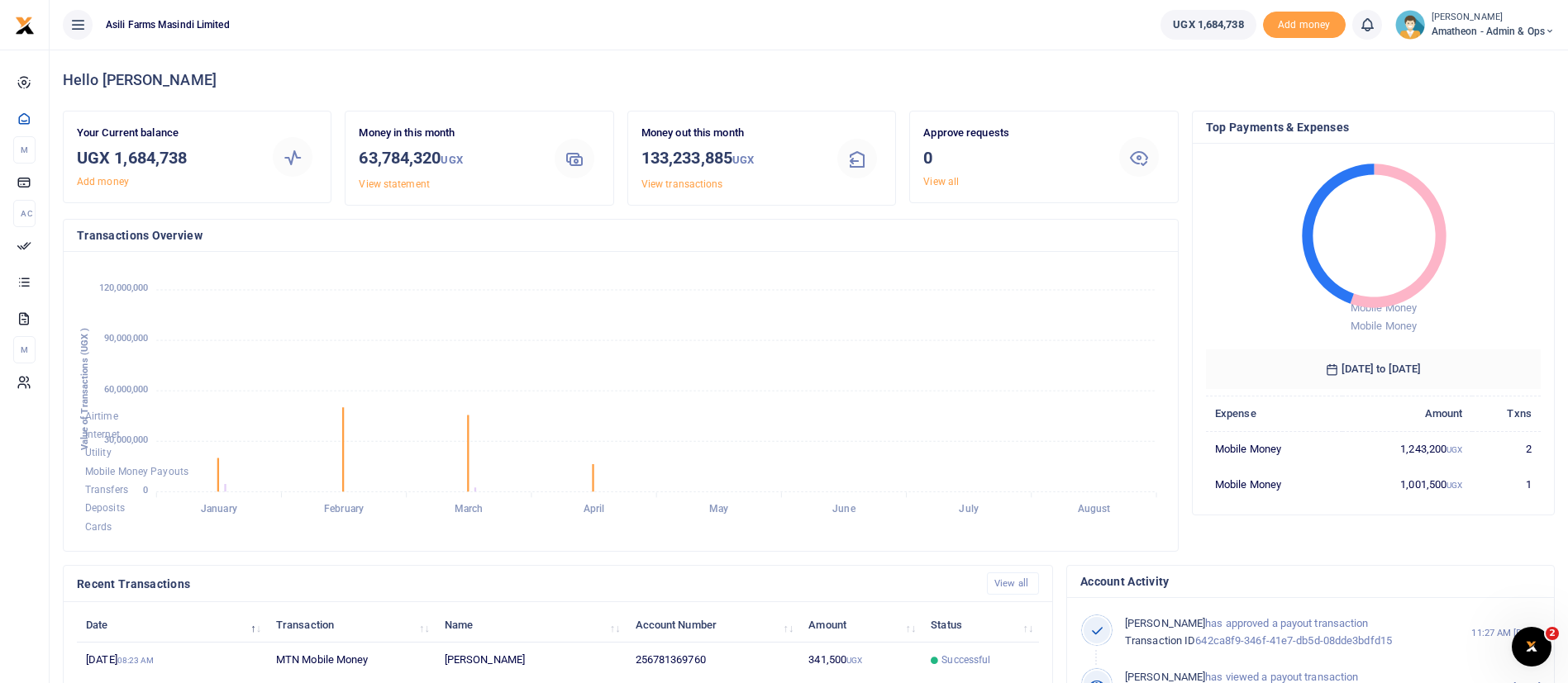
scroll to position [19, 19]
click at [1476, 27] on span "Amatheon - Admin & Ops" at bounding box center [1493, 31] width 123 height 15
click at [1483, 57] on link "Switch accounts" at bounding box center [1491, 60] width 131 height 23
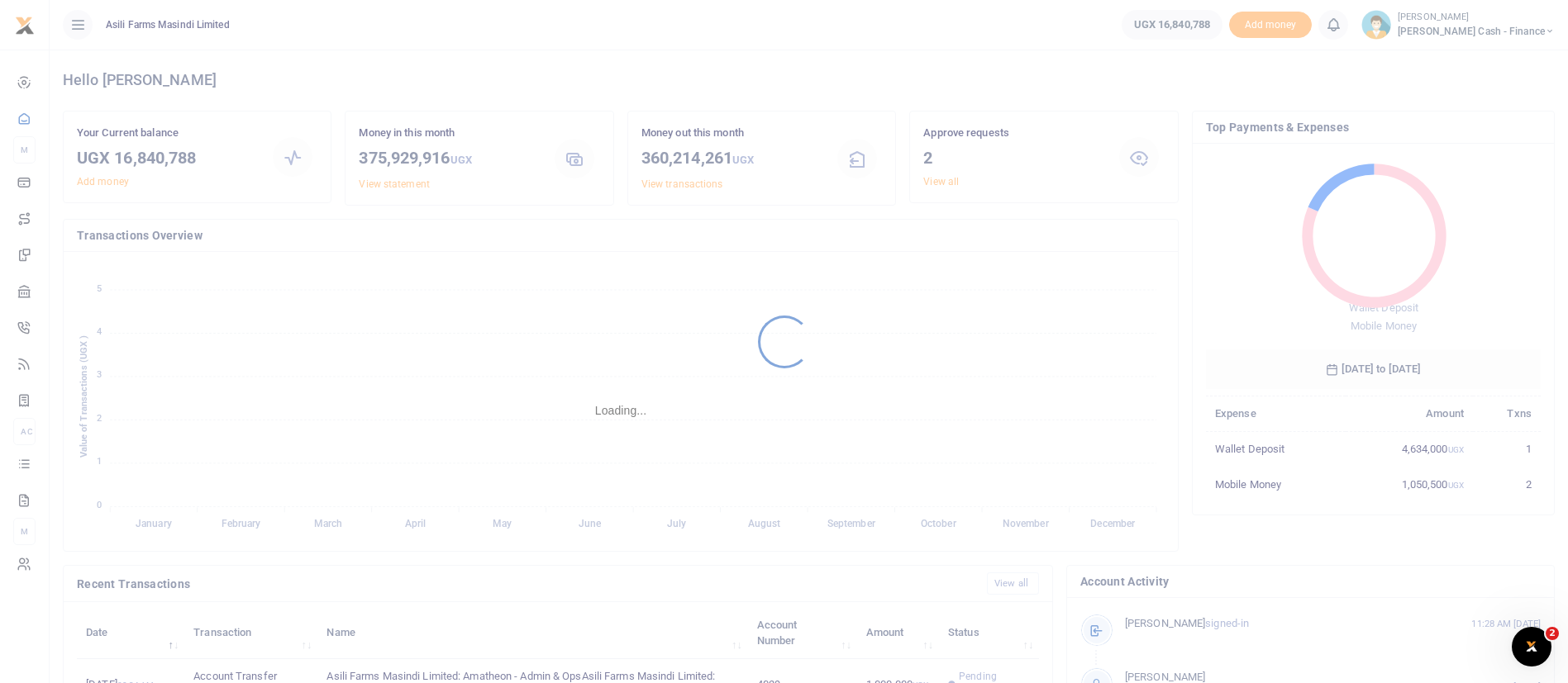
scroll to position [449, 0]
